Goal: Transaction & Acquisition: Obtain resource

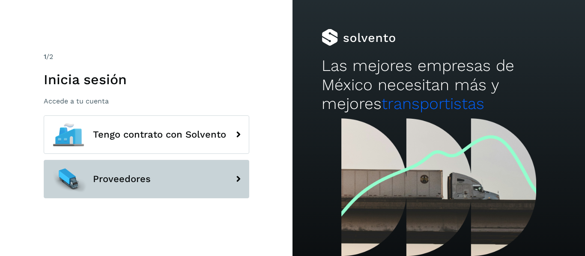
click at [149, 183] on span "Proveedores" at bounding box center [122, 179] width 58 height 10
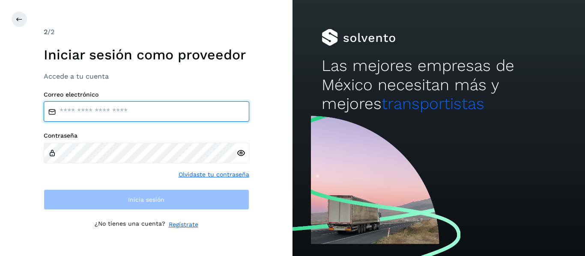
click at [85, 110] on input "email" at bounding box center [146, 111] width 205 height 21
type input "**********"
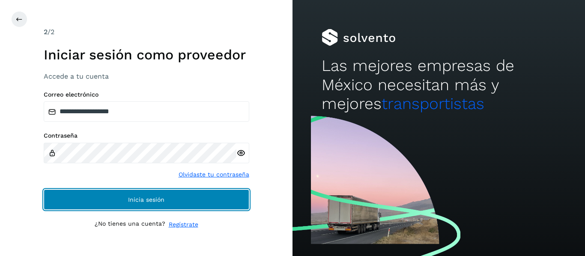
click at [130, 197] on span "Inicia sesión" at bounding box center [146, 200] width 36 height 6
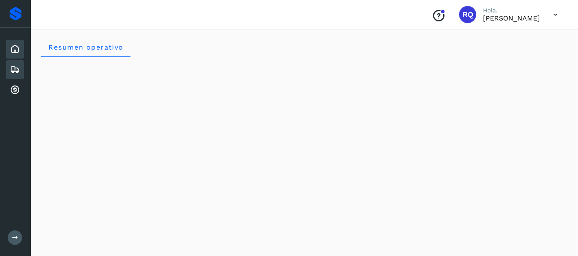
click at [13, 71] on icon at bounding box center [15, 70] width 10 height 10
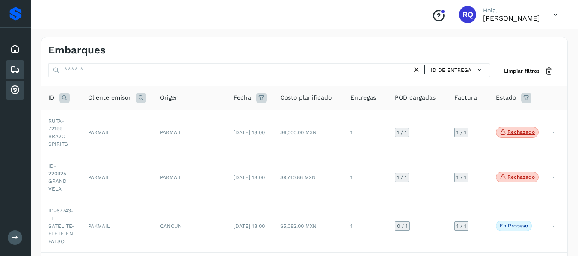
click at [15, 92] on icon at bounding box center [15, 90] width 10 height 10
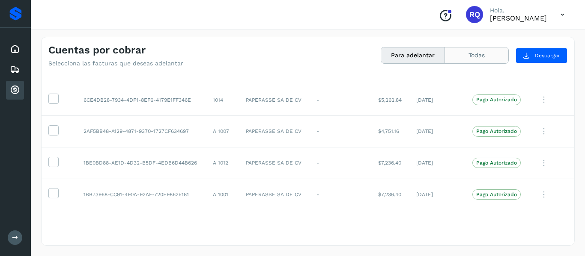
click at [474, 53] on button "Todas" at bounding box center [476, 56] width 63 height 16
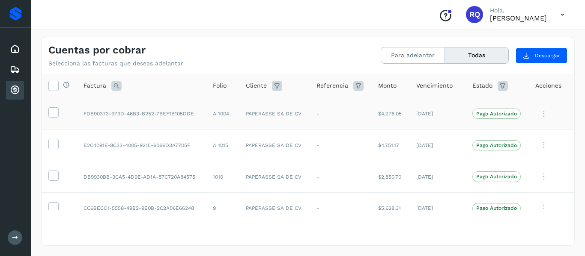
click at [538, 114] on icon at bounding box center [543, 114] width 17 height 18
click at [538, 114] on div at bounding box center [292, 128] width 585 height 256
click at [113, 83] on icon at bounding box center [116, 86] width 10 height 10
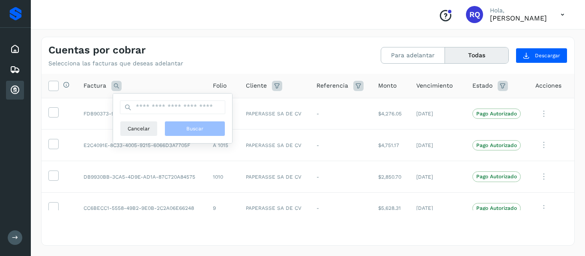
click at [113, 83] on icon at bounding box center [116, 86] width 10 height 10
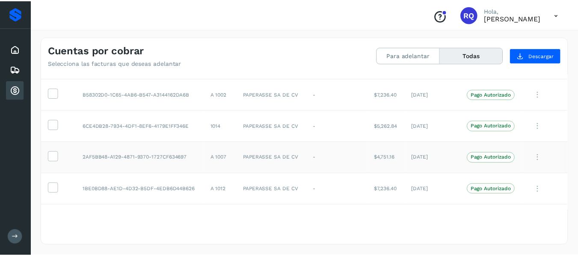
scroll to position [235, 0]
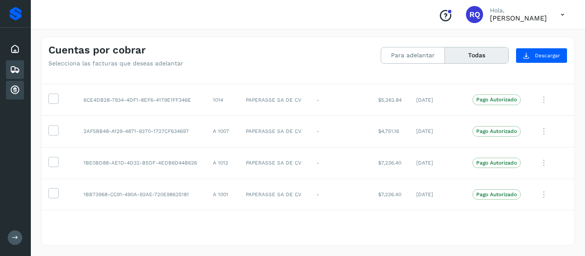
click at [10, 73] on icon at bounding box center [15, 70] width 10 height 10
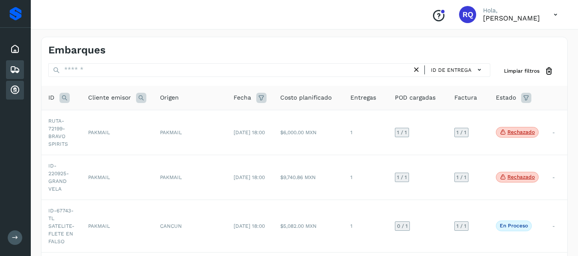
click at [13, 88] on icon at bounding box center [15, 90] width 10 height 10
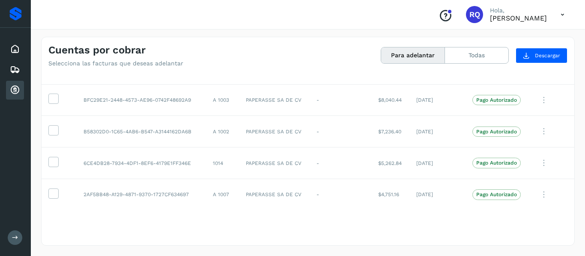
scroll to position [235, 0]
click at [51, 100] on icon at bounding box center [53, 98] width 9 height 9
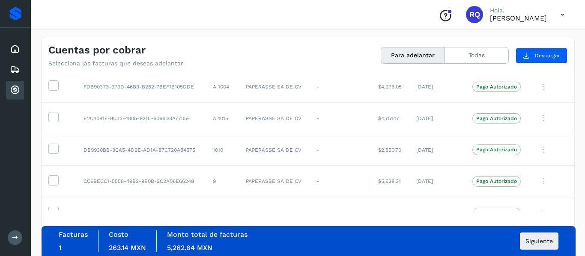
scroll to position [0, 0]
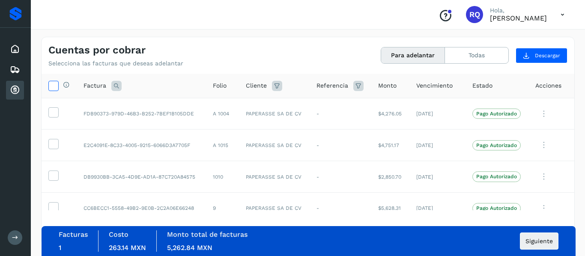
click at [49, 86] on icon at bounding box center [53, 85] width 9 height 9
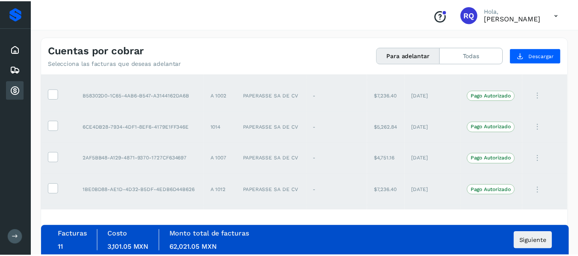
scroll to position [208, 0]
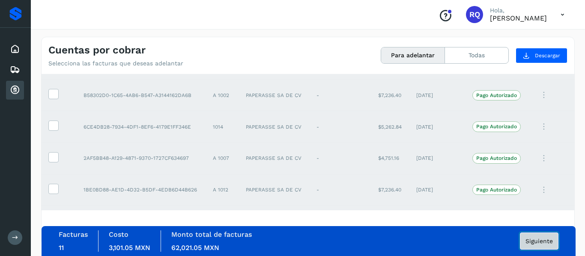
click at [543, 246] on button "Siguiente" at bounding box center [539, 241] width 39 height 17
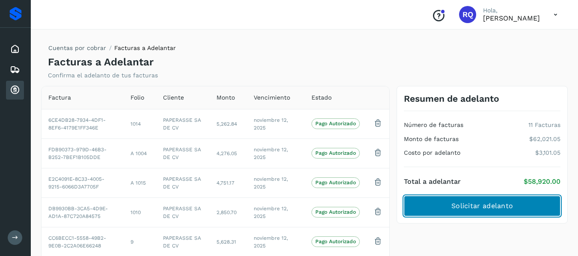
click at [478, 203] on span "Solicitar adelanto" at bounding box center [483, 206] width 62 height 9
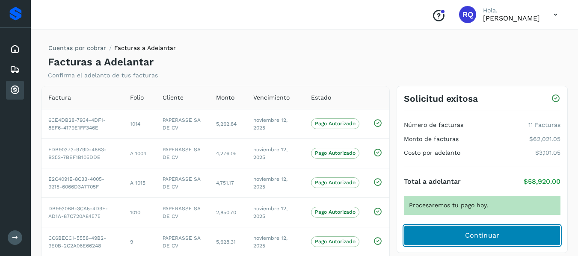
click at [482, 235] on span "Continuar" at bounding box center [482, 235] width 35 height 9
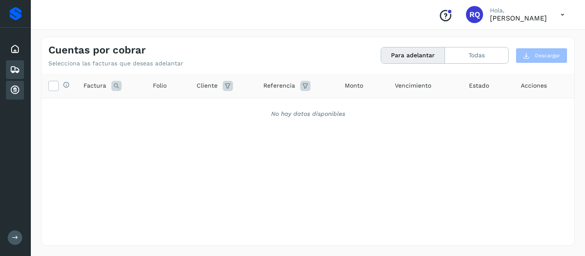
click at [14, 71] on icon at bounding box center [15, 70] width 10 height 10
